Goal: Information Seeking & Learning: Learn about a topic

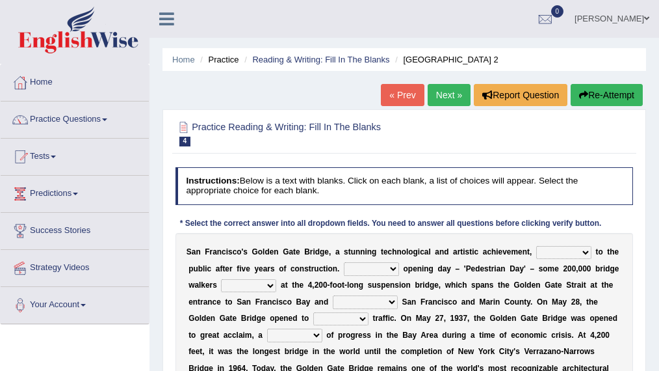
click at [587, 251] on select "opens closes appears equals" at bounding box center [564, 252] width 55 height 13
select select "opens"
click at [537, 246] on select "opens closes appears equals" at bounding box center [564, 252] width 55 height 13
click at [393, 268] on select "On During Since When" at bounding box center [371, 268] width 55 height 13
select select "On"
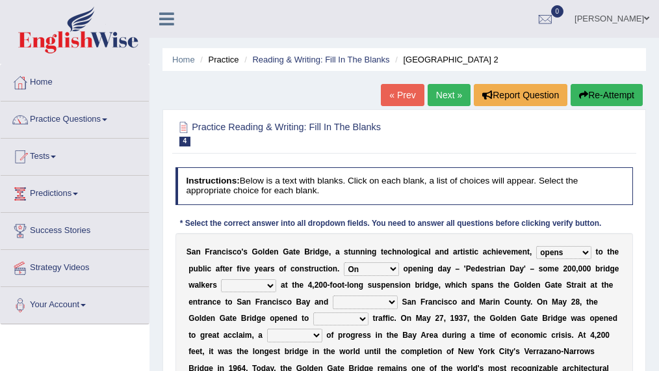
click at [344, 262] on select "On During Since When" at bounding box center [371, 268] width 55 height 13
click at [269, 286] on select "stationed looked marveled laughed" at bounding box center [248, 285] width 55 height 13
select select "stationed"
click at [221, 279] on select "stationed looked marveled laughed" at bounding box center [248, 285] width 55 height 13
click at [270, 289] on select "stationed looked marveled laughed" at bounding box center [248, 285] width 55 height 13
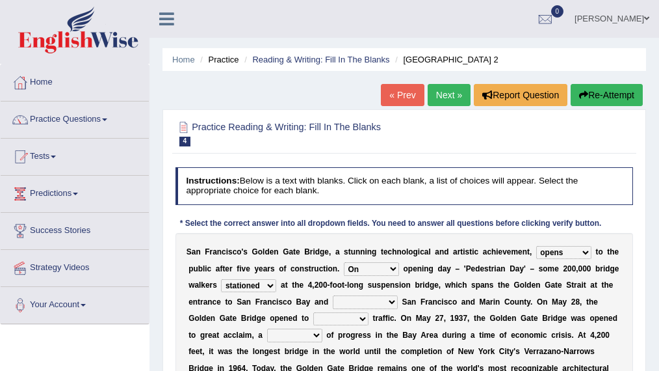
click at [270, 289] on select "stationed looked marveled laughed" at bounding box center [248, 285] width 55 height 13
click at [382, 303] on select "separates connects channels differentiates" at bounding box center [365, 301] width 65 height 13
select select "connects"
click at [333, 295] on select "separates connects channels differentiates" at bounding box center [365, 301] width 65 height 13
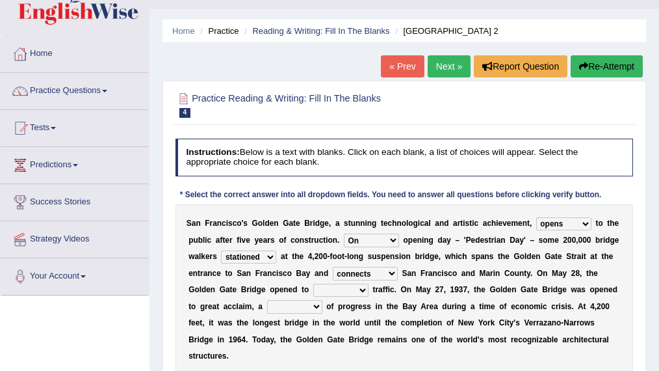
scroll to position [28, 0]
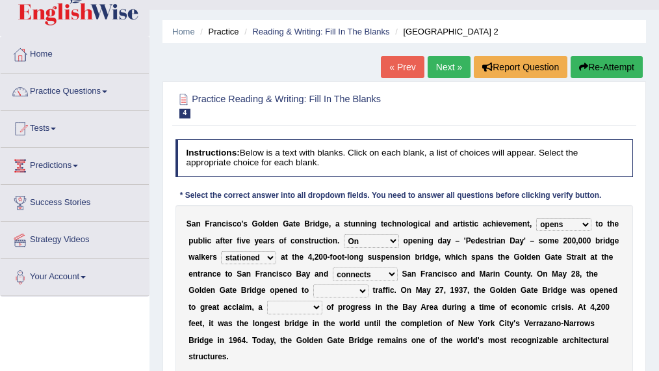
click at [390, 269] on select "separates connects channels differentiates" at bounding box center [365, 273] width 65 height 13
click at [333, 267] on select "separates connects channels differentiates" at bounding box center [365, 273] width 65 height 13
click at [354, 288] on select "aquatic vehicular airborne watertight" at bounding box center [340, 290] width 55 height 13
select select "aquatic"
click at [313, 284] on select "aquatic vehicular airborne watertight" at bounding box center [340, 290] width 55 height 13
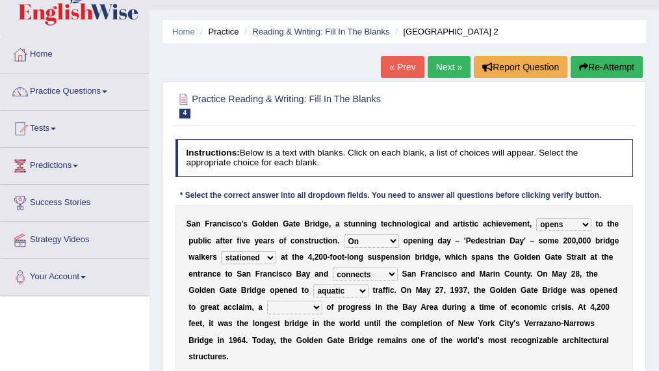
click at [345, 295] on select "aquatic vehicular airborne watertight" at bounding box center [340, 290] width 55 height 13
click at [282, 310] on select "denial symbol technique yield" at bounding box center [294, 306] width 55 height 13
select select "technique"
click at [267, 300] on select "denial symbol technique yield" at bounding box center [294, 306] width 55 height 13
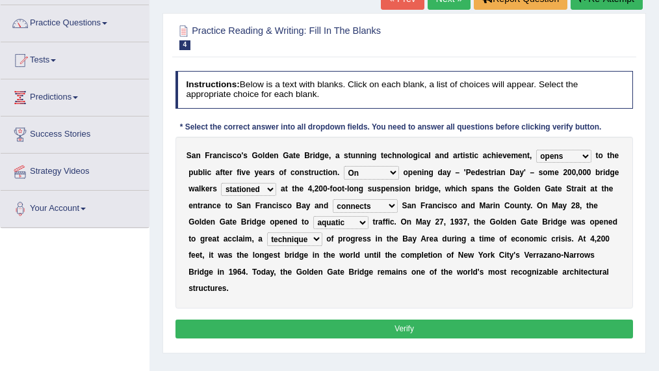
scroll to position [98, 0]
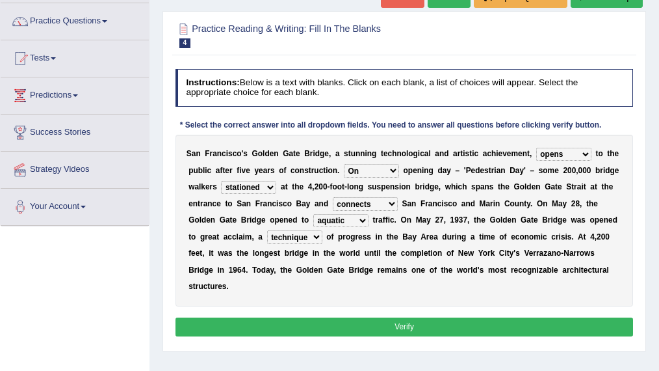
click at [321, 318] on button "Verify" at bounding box center [405, 326] width 459 height 19
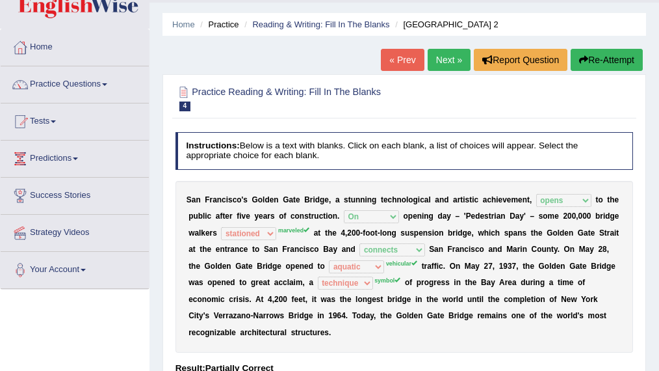
scroll to position [33, 0]
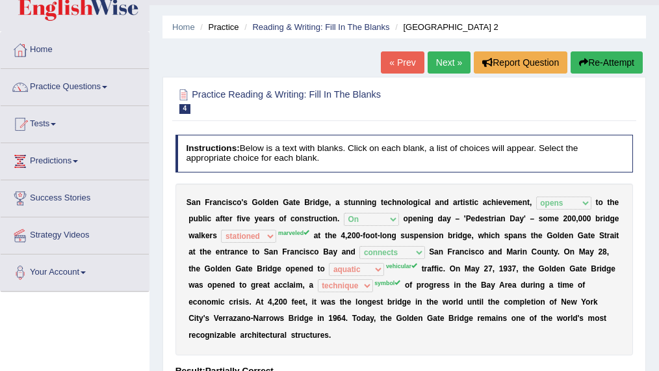
click at [608, 73] on div "« Prev Next » Report Question Re-Attempt" at bounding box center [513, 63] width 265 height 25
click at [607, 57] on button "Re-Attempt" at bounding box center [607, 62] width 72 height 22
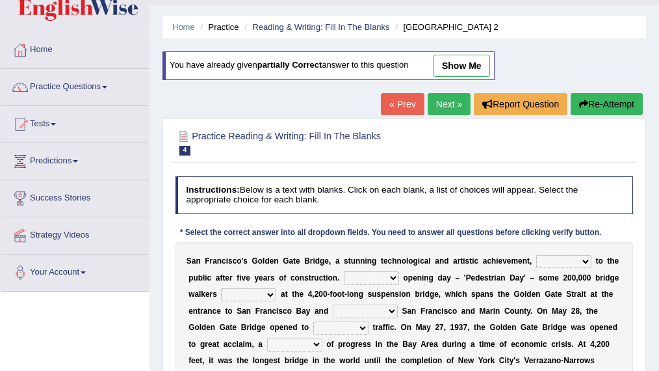
click at [560, 260] on select "opens closes appears equals" at bounding box center [564, 261] width 55 height 13
select select "opens"
click at [537, 255] on select "opens closes appears equals" at bounding box center [564, 261] width 55 height 13
click at [388, 278] on select "On During Since When" at bounding box center [371, 277] width 55 height 13
select select "On"
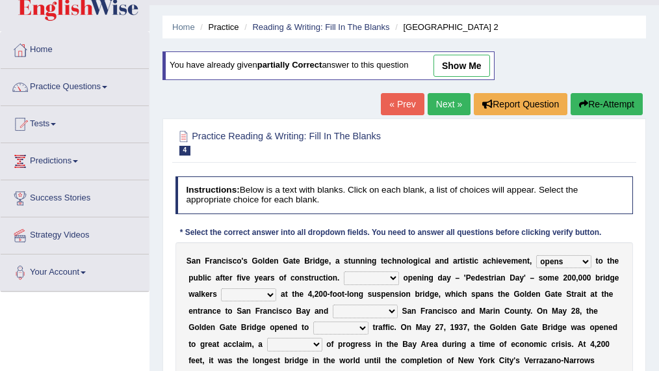
click at [344, 271] on select "On During Since When" at bounding box center [371, 277] width 55 height 13
click at [264, 295] on select "stationed looked marveled laughed" at bounding box center [248, 294] width 55 height 13
select select "marveled"
click at [221, 288] on select "stationed looked marveled laughed" at bounding box center [248, 294] width 55 height 13
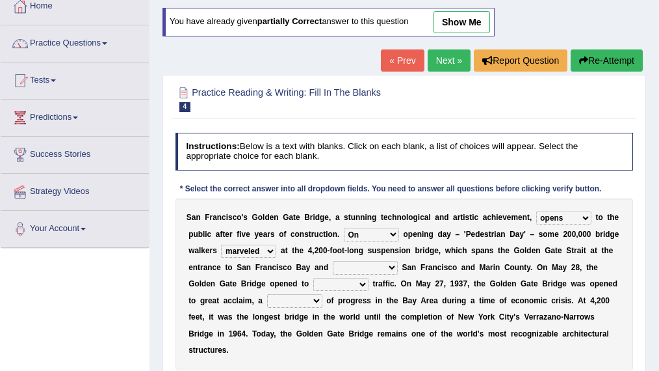
scroll to position [77, 0]
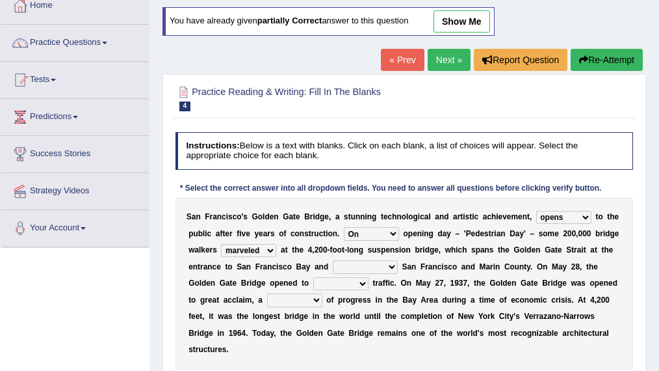
click at [383, 269] on select "separates connects channels differentiates" at bounding box center [365, 266] width 65 height 13
select select "connects"
click at [333, 260] on select "separates connects channels differentiates" at bounding box center [365, 266] width 65 height 13
click at [346, 286] on select "aquatic vehicular airborne watertight" at bounding box center [340, 283] width 55 height 13
select select "vehicular"
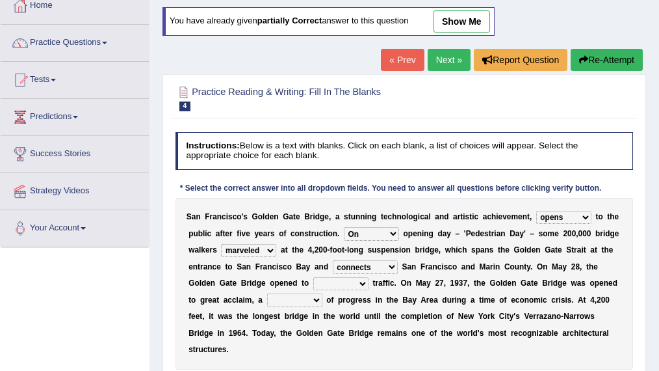
click at [313, 277] on select "aquatic vehicular airborne watertight" at bounding box center [340, 283] width 55 height 13
click at [303, 301] on select "denial symbol technique yield" at bounding box center [294, 299] width 55 height 13
select select "symbol"
click at [267, 293] on select "denial symbol technique yield" at bounding box center [294, 299] width 55 height 13
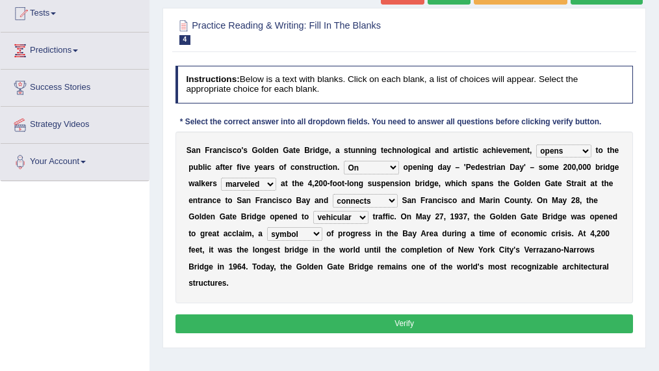
scroll to position [144, 0]
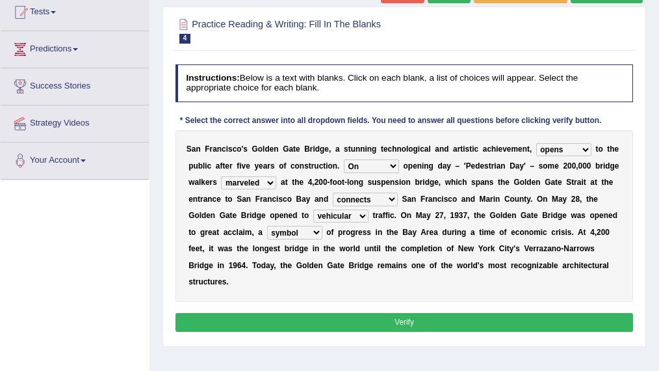
click at [304, 323] on button "Verify" at bounding box center [405, 322] width 459 height 19
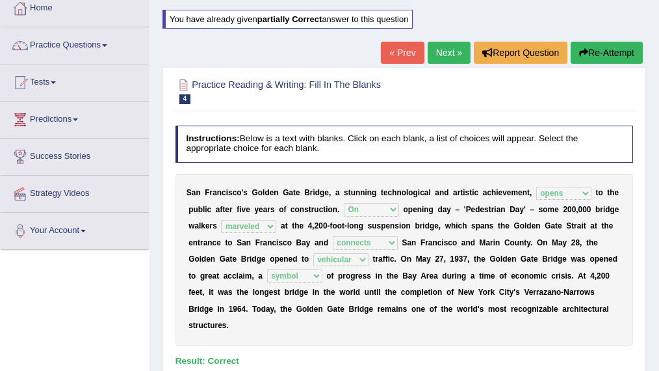
scroll to position [0, 0]
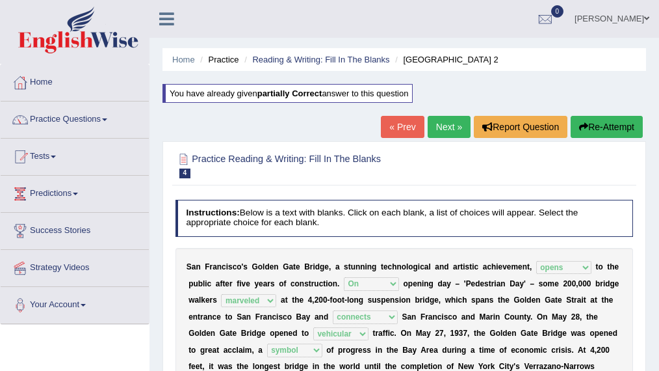
click at [437, 130] on link "Next »" at bounding box center [449, 127] width 43 height 22
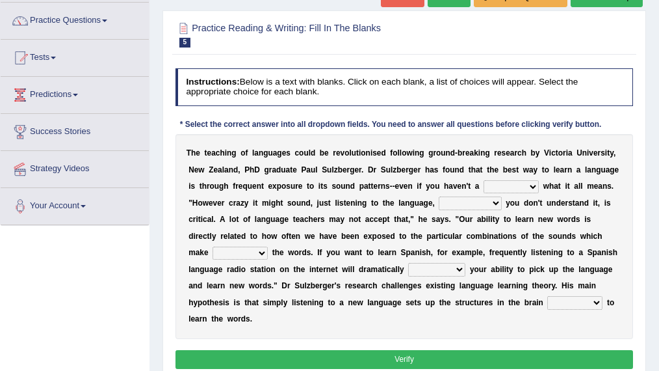
scroll to position [100, 0]
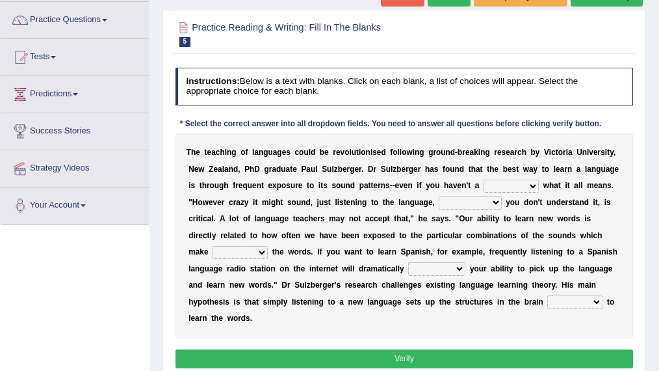
click at [512, 184] on select "dew claw clue due" at bounding box center [511, 186] width 55 height 13
select select "clue"
click at [484, 180] on select "dew claw clue due" at bounding box center [511, 186] width 55 height 13
click at [484, 199] on select "but also all together even though if so" at bounding box center [470, 202] width 62 height 13
select select "even though"
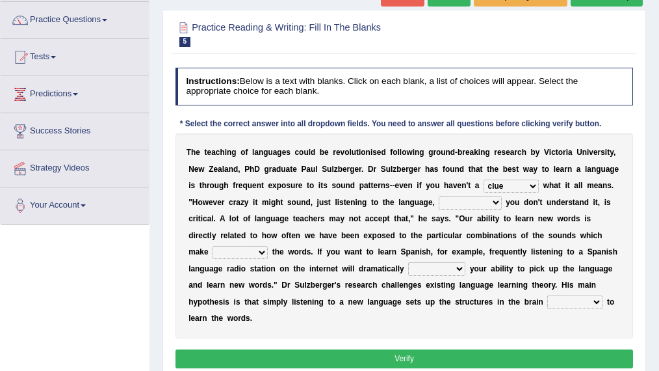
click at [439, 196] on select "but also all together even though if so" at bounding box center [470, 202] width 62 height 13
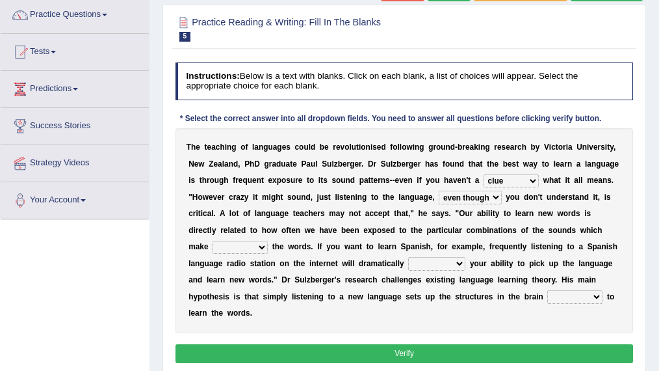
scroll to position [105, 0]
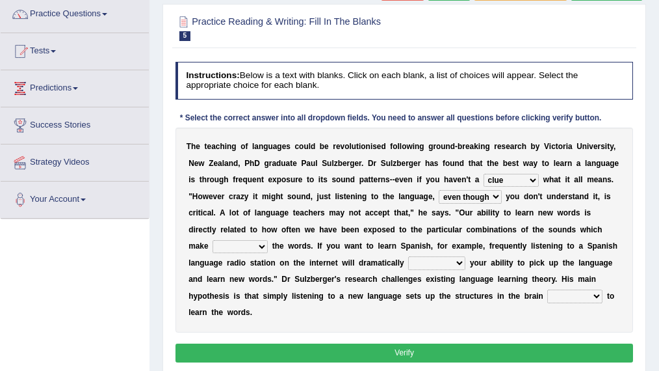
click at [237, 250] on select "down up of on" at bounding box center [240, 246] width 55 height 13
click at [235, 246] on select "down up of on" at bounding box center [240, 246] width 55 height 13
click at [229, 245] on select "down up of on" at bounding box center [240, 246] width 55 height 13
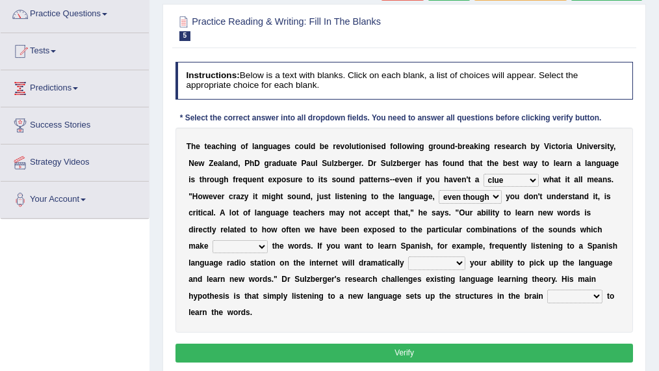
select select "up"
click at [213, 240] on select "down up of on" at bounding box center [240, 246] width 55 height 13
click at [234, 246] on select "down up of on" at bounding box center [240, 246] width 55 height 13
click at [457, 265] on select "evaluate exaggerate describe boost" at bounding box center [436, 262] width 57 height 13
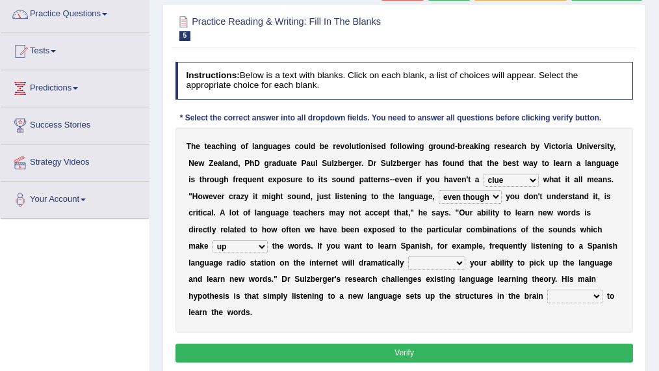
select select "boost"
click at [408, 256] on select "evaluate exaggerate describe boost" at bounding box center [436, 262] width 57 height 13
click at [453, 262] on select "evaluate exaggerate describe boost" at bounding box center [436, 262] width 57 height 13
click at [451, 261] on select "evaluate exaggerate describe boost" at bounding box center [436, 262] width 57 height 13
click at [579, 298] on select "requiring required directed to require" at bounding box center [575, 295] width 55 height 13
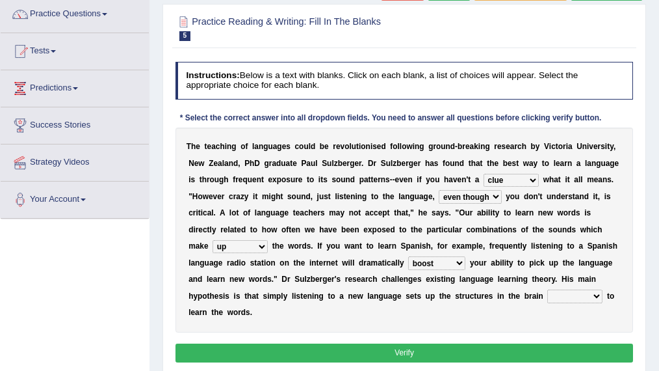
select select "requiring"
click at [548, 289] on select "requiring required directed to require" at bounding box center [575, 295] width 55 height 13
click at [453, 347] on button "Verify" at bounding box center [405, 352] width 459 height 19
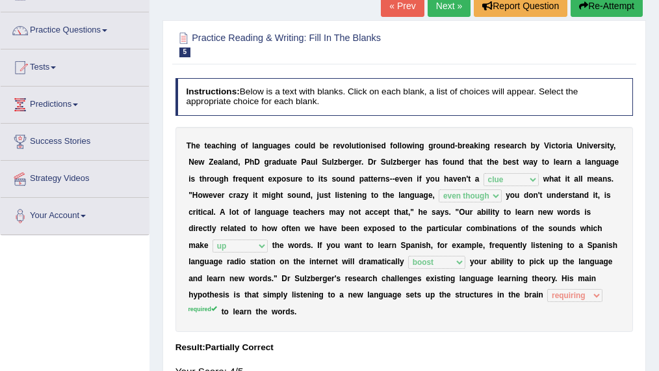
scroll to position [0, 0]
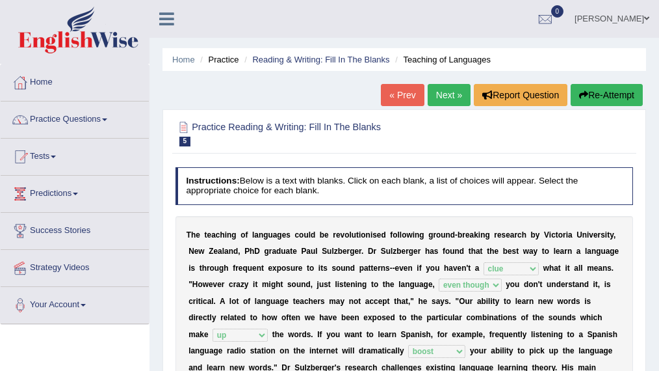
click at [441, 98] on link "Next »" at bounding box center [449, 95] width 43 height 22
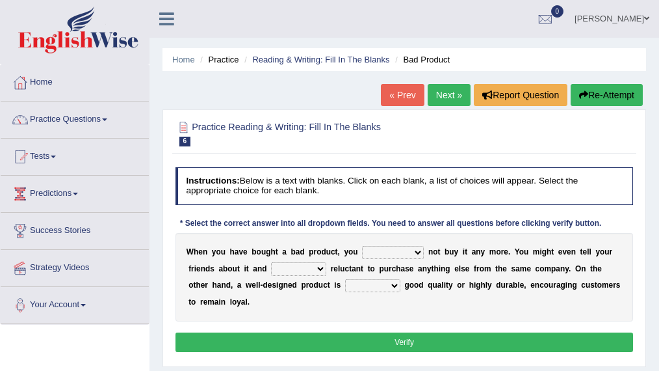
click at [414, 254] on select "would have should have should" at bounding box center [393, 252] width 62 height 13
select select "would"
click at [362, 246] on select "would have should have should" at bounding box center [393, 252] width 62 height 13
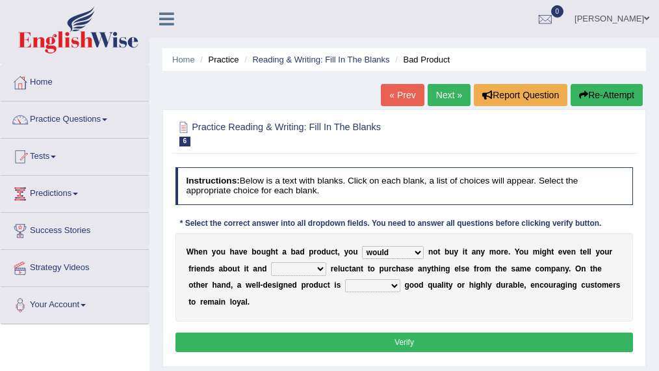
click at [375, 254] on select "would have should have should" at bounding box center [393, 252] width 62 height 13
click at [376, 254] on select "would have should have should" at bounding box center [393, 252] width 62 height 13
click at [299, 269] on select "is are be being" at bounding box center [298, 268] width 55 height 13
select select "be"
click at [271, 262] on select "is are be being" at bounding box center [298, 268] width 55 height 13
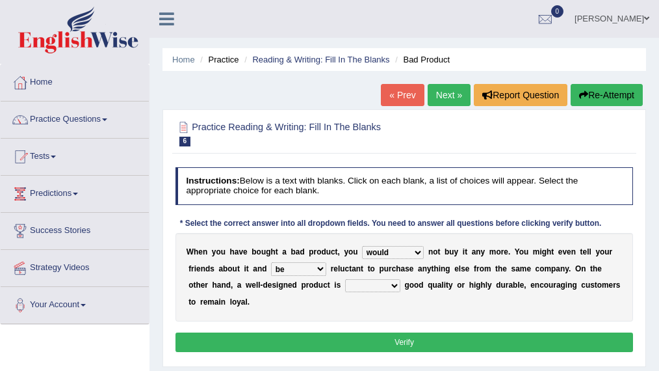
click at [386, 288] on select "both also neither either" at bounding box center [372, 285] width 55 height 13
click at [345, 279] on select "both also neither either" at bounding box center [372, 285] width 55 height 13
click at [384, 286] on select "both also neither either" at bounding box center [372, 285] width 55 height 13
click at [345, 279] on select "both also neither either" at bounding box center [372, 285] width 55 height 13
click at [395, 286] on select "both also neither either" at bounding box center [372, 285] width 55 height 13
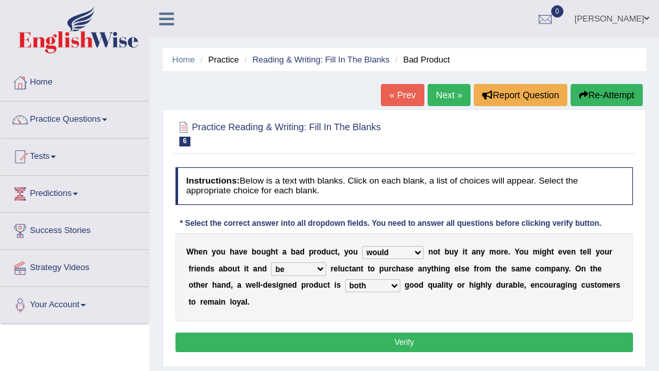
select select "either"
click at [345, 279] on select "both also neither either" at bounding box center [372, 285] width 55 height 13
click at [399, 339] on button "Verify" at bounding box center [405, 341] width 459 height 19
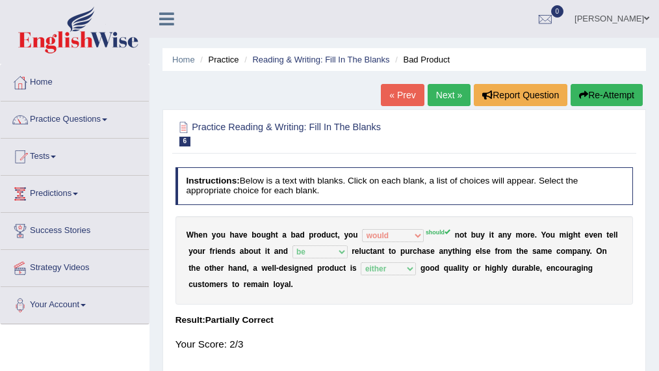
click at [446, 98] on link "Next »" at bounding box center [449, 95] width 43 height 22
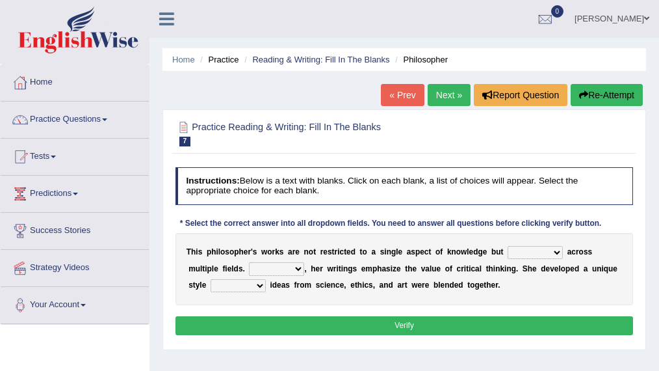
click at [565, 254] on b at bounding box center [565, 251] width 5 height 9
click at [555, 254] on select "constrain contain assemble extend" at bounding box center [535, 252] width 55 height 13
select select "extend"
click at [508, 246] on select "constrain contain assemble extend" at bounding box center [535, 252] width 55 height 13
click at [288, 269] on select "Rather So Moreover Likely" at bounding box center [276, 268] width 55 height 13
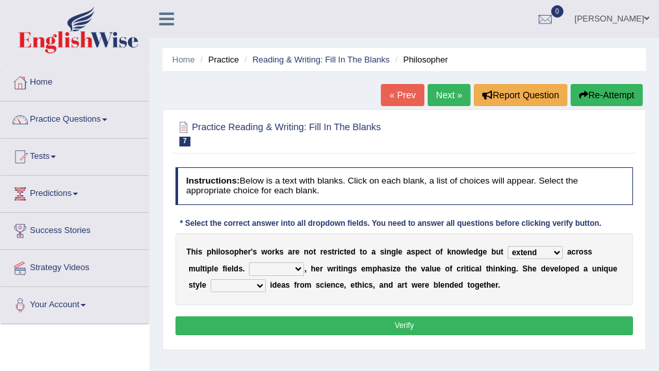
select select "So"
click at [249, 262] on select "Rather So Moreover Likely" at bounding box center [276, 268] width 55 height 13
click at [253, 287] on select "in that that which in which" at bounding box center [238, 285] width 55 height 13
select select "which"
click at [211, 279] on select "in that that which in which" at bounding box center [238, 285] width 55 height 13
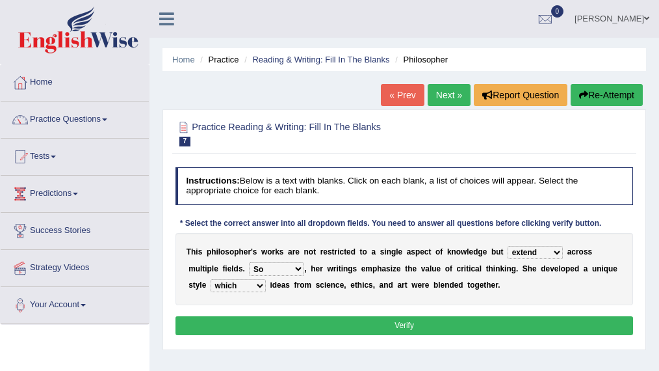
click at [323, 320] on button "Verify" at bounding box center [405, 325] width 459 height 19
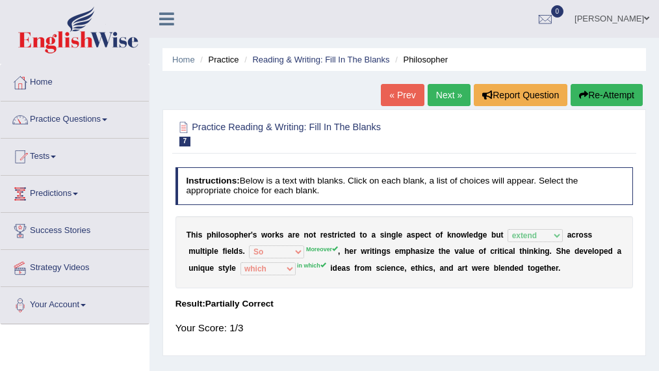
click at [604, 97] on button "Re-Attempt" at bounding box center [607, 95] width 72 height 22
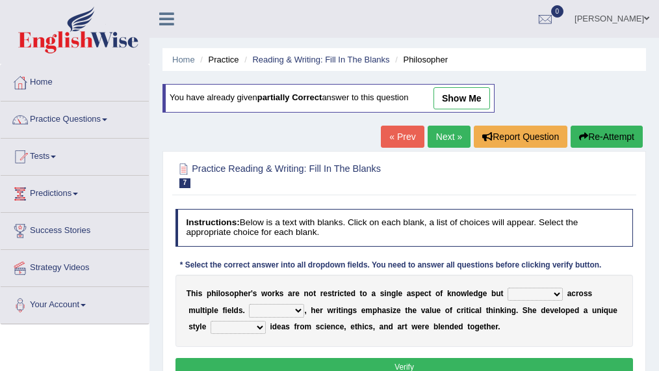
click at [526, 291] on select "constrain contain assemble extend" at bounding box center [535, 293] width 55 height 13
select select "extend"
click at [508, 287] on select "constrain contain assemble extend" at bounding box center [535, 293] width 55 height 13
click at [276, 310] on select "Rather So Moreover Likely" at bounding box center [276, 310] width 55 height 13
select select "Moreover"
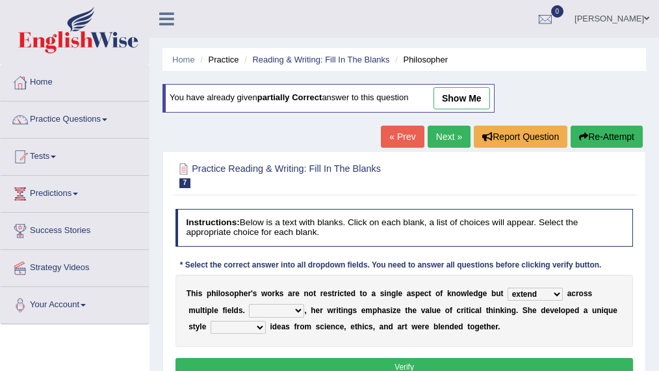
click at [249, 304] on select "Rather So Moreover Likely" at bounding box center [276, 310] width 55 height 13
click at [252, 321] on select "in that that which in which" at bounding box center [238, 327] width 55 height 13
select select "in which"
click at [211, 321] on select "in that that which in which" at bounding box center [238, 327] width 55 height 13
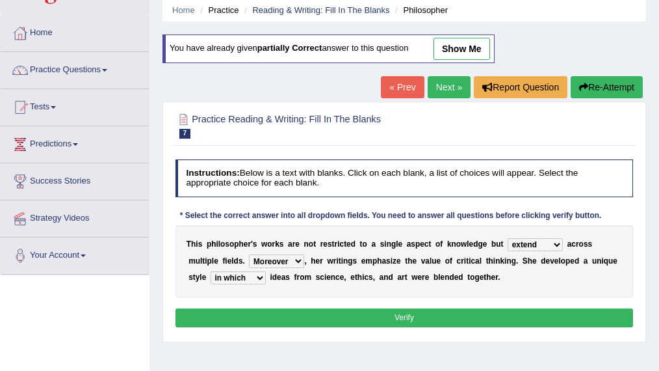
scroll to position [49, 0]
click at [304, 312] on button "Verify" at bounding box center [405, 317] width 459 height 19
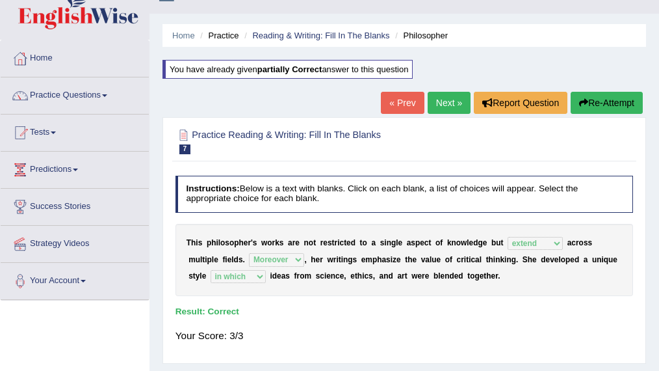
scroll to position [23, 0]
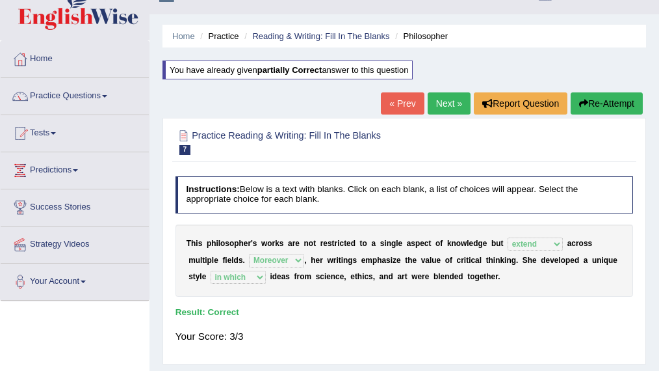
click at [446, 103] on link "Next »" at bounding box center [449, 103] width 43 height 22
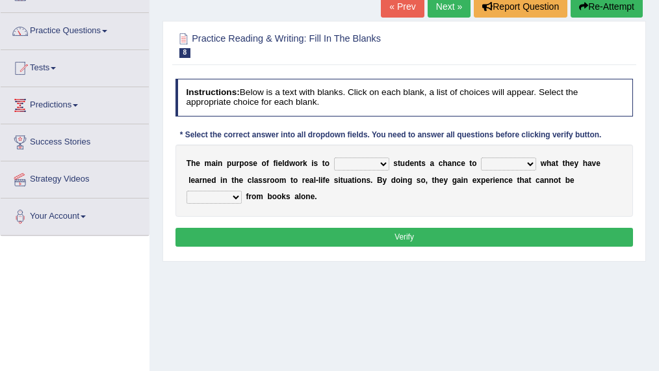
scroll to position [88, 0]
click at [379, 161] on select "resemble stow rave offer" at bounding box center [361, 163] width 55 height 13
select select "offer"
click at [334, 157] on select "resemble stow rave offer" at bounding box center [361, 163] width 55 height 13
click at [499, 161] on select "compare align apply dismount" at bounding box center [508, 163] width 55 height 13
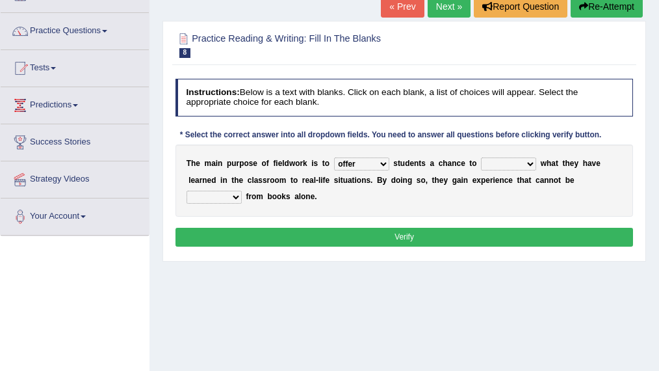
select select "apply"
click at [481, 157] on select "compare align apply dismount" at bounding box center [508, 163] width 55 height 13
click at [513, 161] on select "compare align apply dismount" at bounding box center [508, 163] width 55 height 13
click at [481, 157] on select "compare align apply dismount" at bounding box center [508, 163] width 55 height 13
click at [228, 194] on select "originated prepared obtained touted" at bounding box center [214, 197] width 55 height 13
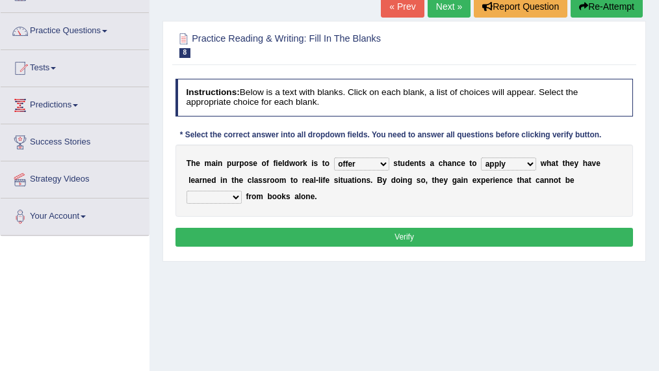
select select "obtained"
click at [187, 191] on select "originated prepared obtained touted" at bounding box center [214, 197] width 55 height 13
click at [310, 235] on button "Verify" at bounding box center [405, 237] width 459 height 19
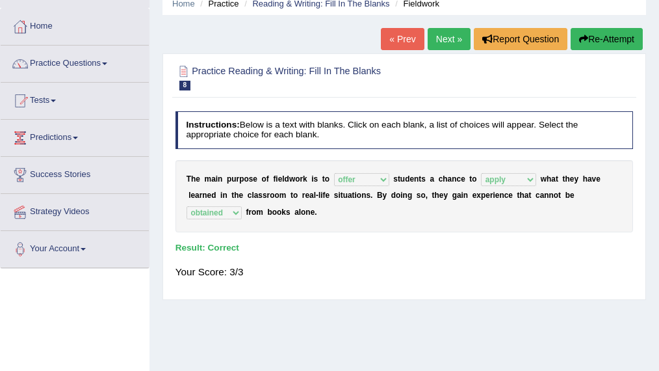
scroll to position [54, 0]
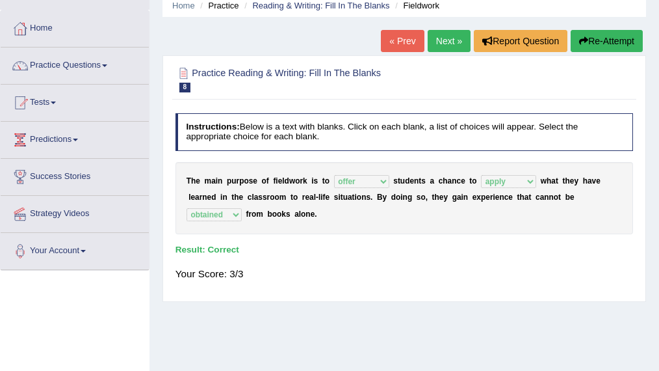
click at [444, 43] on link "Next »" at bounding box center [449, 41] width 43 height 22
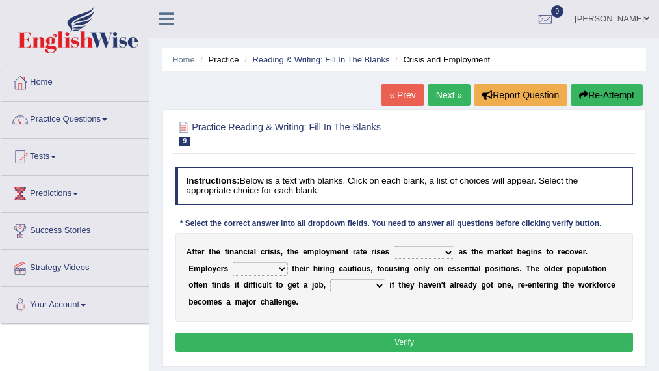
scroll to position [46, 0]
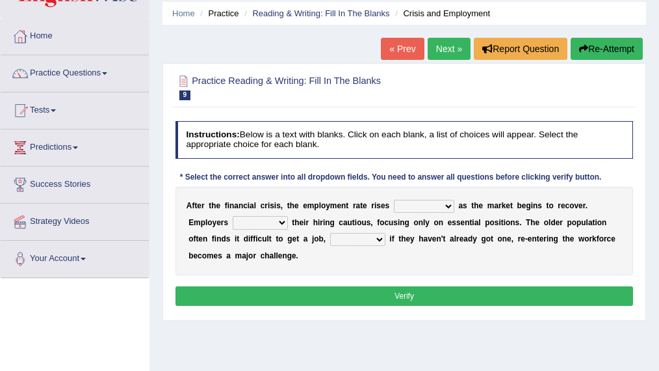
click at [445, 206] on select "normally conversely strenuously sharply" at bounding box center [424, 206] width 60 height 13
select select "sharply"
click at [394, 200] on select "normally conversely strenuously sharply" at bounding box center [424, 206] width 60 height 13
click at [278, 220] on select "keeping kept keep are kept" at bounding box center [260, 222] width 55 height 13
select select "keep"
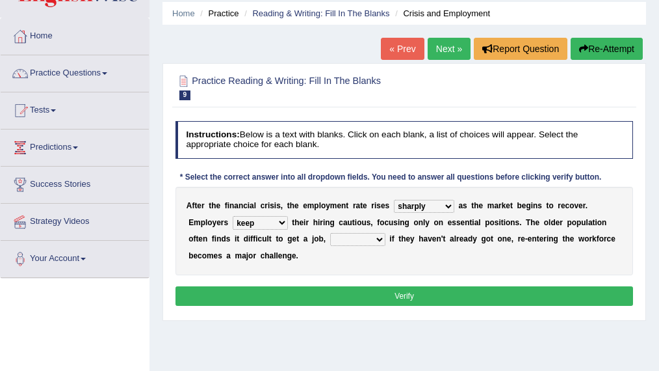
click at [233, 216] on select "keeping kept keep are kept" at bounding box center [260, 222] width 55 height 13
click at [273, 221] on select "keeping kept keep are kept" at bounding box center [260, 222] width 55 height 13
click at [348, 250] on div "A f t e r t h e f i n a n c i a l c r i s i s , t h e e m p l o y m e n t r a t…" at bounding box center [405, 231] width 459 height 88
click at [354, 241] on select "although while then because" at bounding box center [357, 239] width 55 height 13
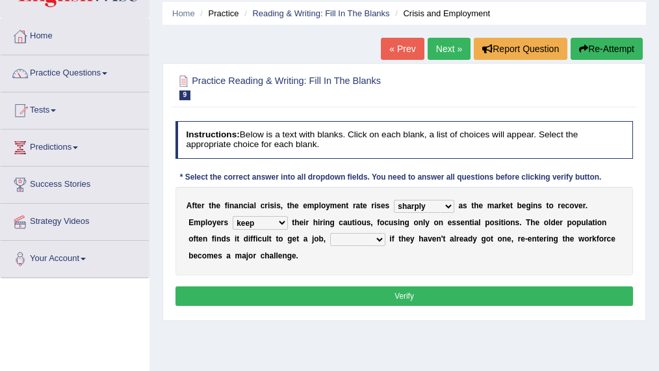
select select "because"
click at [330, 233] on select "although while then because" at bounding box center [357, 239] width 55 height 13
click at [356, 295] on button "Verify" at bounding box center [405, 295] width 459 height 19
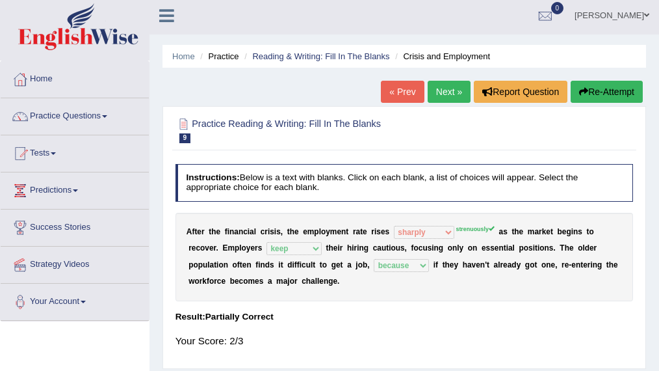
scroll to position [1, 0]
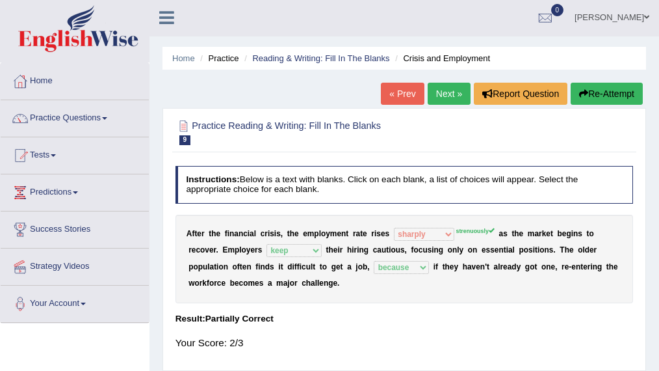
click at [446, 95] on link "Next »" at bounding box center [449, 94] width 43 height 22
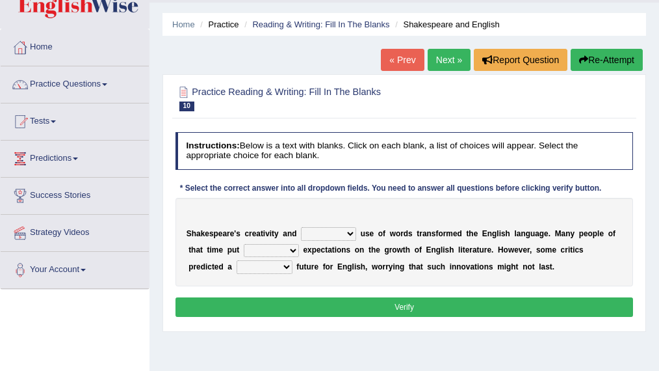
scroll to position [35, 0]
click at [347, 233] on select "idealized intensive fancied inventive" at bounding box center [328, 233] width 55 height 13
click at [301, 227] on select "idealized intensive fancied inventive" at bounding box center [328, 233] width 55 height 13
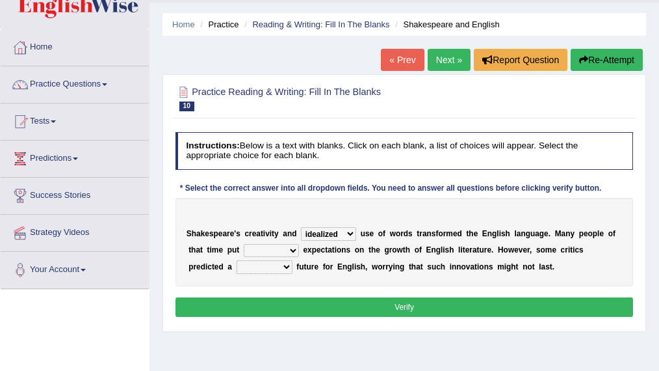
click at [350, 232] on select "idealized intensive fancied inventive" at bounding box center [328, 233] width 55 height 13
select select "intensive"
click at [301, 227] on select "idealized intensive fancied inventive" at bounding box center [328, 233] width 55 height 13
click at [290, 255] on select "wide much high more" at bounding box center [271, 250] width 55 height 13
select select "high"
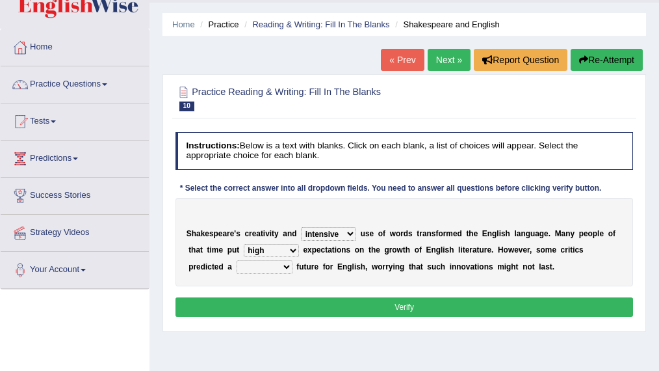
click at [244, 244] on select "wide much high more" at bounding box center [271, 250] width 55 height 13
click at [247, 269] on select "monetary promising irresistible daunting" at bounding box center [265, 266] width 56 height 13
select select "irresistible"
click at [237, 260] on select "monetary promising irresistible daunting" at bounding box center [265, 266] width 56 height 13
click at [343, 235] on select "idealized intensive fancied inventive" at bounding box center [328, 233] width 55 height 13
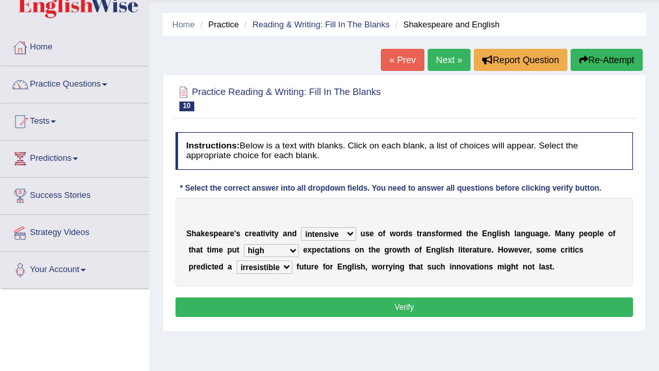
click at [343, 235] on select "idealized intensive fancied inventive" at bounding box center [328, 233] width 55 height 13
click at [346, 304] on button "Verify" at bounding box center [405, 306] width 459 height 19
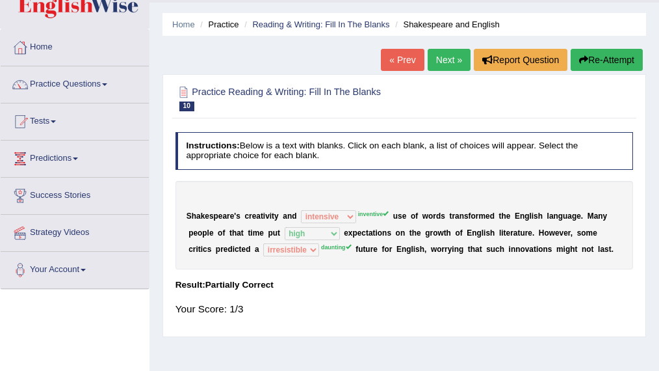
click at [616, 55] on button "Re-Attempt" at bounding box center [607, 60] width 72 height 22
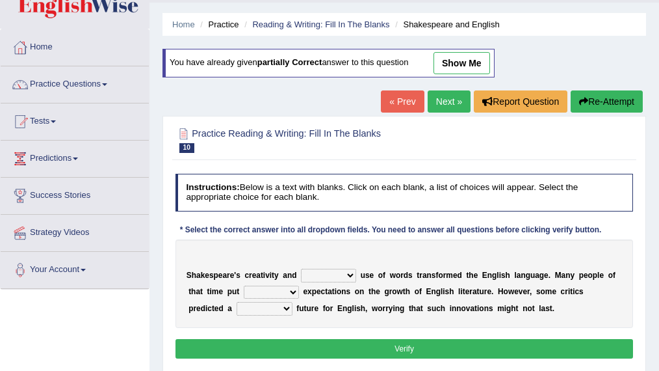
click at [340, 278] on select "idealized intensive fancied inventive" at bounding box center [328, 275] width 55 height 13
select select "inventive"
click at [301, 269] on select "idealized intensive fancied inventive" at bounding box center [328, 275] width 55 height 13
click at [291, 290] on select "wide much high more" at bounding box center [271, 292] width 55 height 13
select select "high"
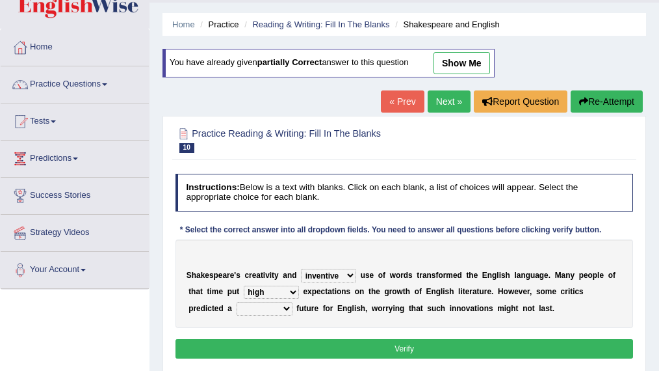
click at [244, 286] on select "wide much high more" at bounding box center [271, 292] width 55 height 13
click at [246, 308] on select "monetary promising irresistible daunting" at bounding box center [265, 308] width 56 height 13
select select "daunting"
click at [237, 302] on select "monetary promising irresistible daunting" at bounding box center [265, 308] width 56 height 13
click at [330, 273] on select "idealized intensive fancied inventive" at bounding box center [328, 275] width 55 height 13
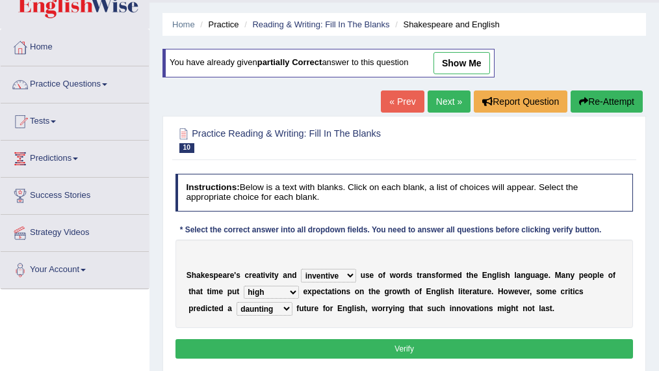
click at [330, 273] on select "idealized intensive fancied inventive" at bounding box center [328, 275] width 55 height 13
click at [324, 339] on button "Verify" at bounding box center [405, 348] width 459 height 19
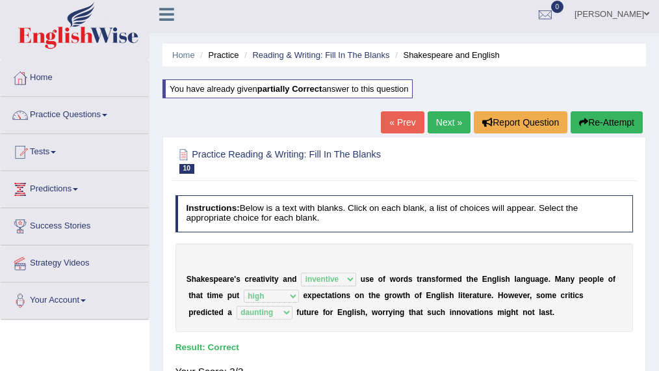
scroll to position [4, 0]
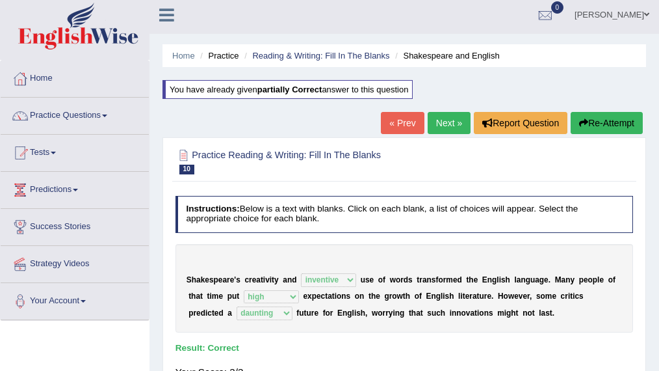
click at [455, 116] on link "Next »" at bounding box center [449, 123] width 43 height 22
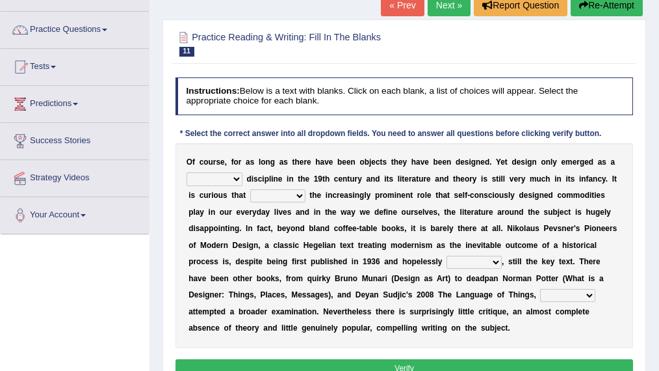
scroll to position [90, 0]
click at [230, 179] on select "bilateral ubiquitous foremost dedicated" at bounding box center [215, 178] width 56 height 13
select select "dedicated"
click at [187, 172] on select "bilateral ubiquitous foremost dedicated" at bounding box center [215, 178] width 56 height 13
click at [297, 194] on select "since despite within through" at bounding box center [277, 195] width 55 height 13
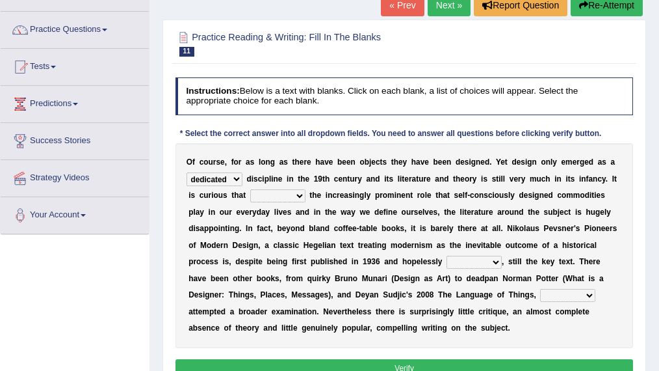
select select "despite"
click at [250, 189] on select "since despite within through" at bounding box center [277, 195] width 55 height 13
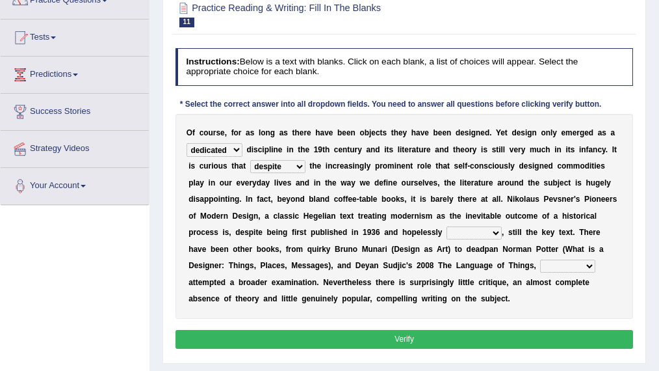
scroll to position [120, 0]
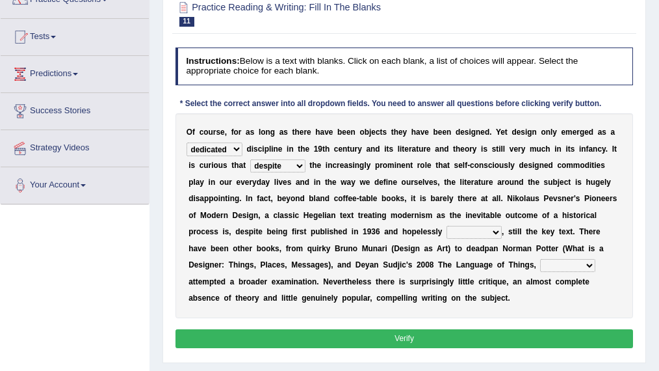
click at [297, 161] on select "since despite within through" at bounding box center [277, 165] width 55 height 13
click at [480, 232] on select "dates dating date dated" at bounding box center [474, 232] width 55 height 13
select select "dating"
click at [447, 226] on select "dates dating date dated" at bounding box center [474, 232] width 55 height 13
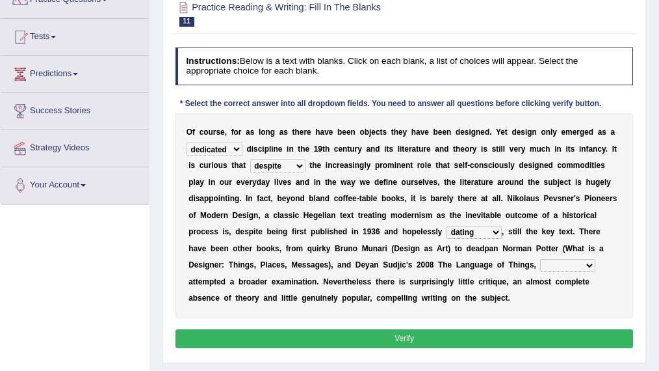
click at [544, 267] on select "which then however as" at bounding box center [567, 265] width 55 height 13
select select "which"
click at [540, 259] on select "which then however as" at bounding box center [567, 265] width 55 height 13
click at [466, 340] on button "Verify" at bounding box center [405, 338] width 459 height 19
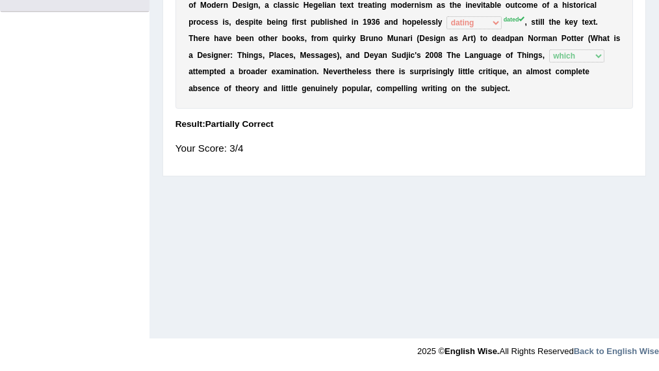
scroll to position [0, 0]
